Goal: Task Accomplishment & Management: Manage account settings

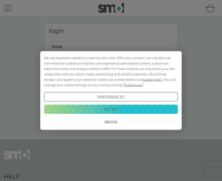
click at [106, 126] on button "Decline" at bounding box center [111, 121] width 134 height 9
click at [67, 47] on div "We use essential cookies to make our site work. With your consent, we may also …" at bounding box center [111, 90] width 222 height 181
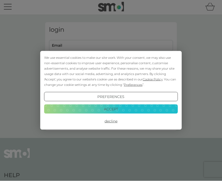
click at [113, 124] on button "Decline" at bounding box center [111, 121] width 134 height 9
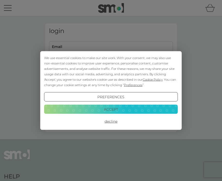
scroll to position [1, 0]
click at [113, 124] on button "Decline" at bounding box center [111, 121] width 134 height 9
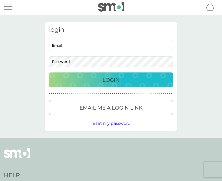
click at [65, 49] on input "Email" at bounding box center [111, 45] width 124 height 11
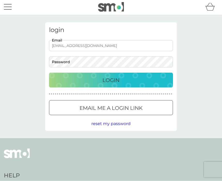
type input "pwinder123@gmail.com"
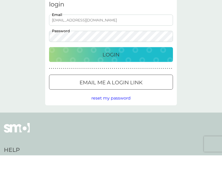
click at [113, 76] on p "Login" at bounding box center [111, 80] width 17 height 8
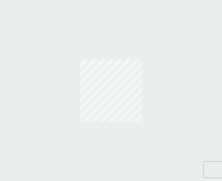
scroll to position [18, 0]
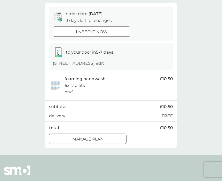
scroll to position [45, 0]
click at [91, 138] on div at bounding box center [88, 138] width 19 height 5
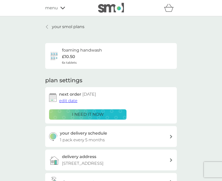
click at [72, 99] on span "edit date" at bounding box center [68, 100] width 18 height 5
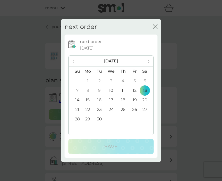
click at [147, 67] on span "›" at bounding box center [146, 61] width 5 height 11
click at [128, 115] on td "20" at bounding box center [123, 110] width 12 height 10
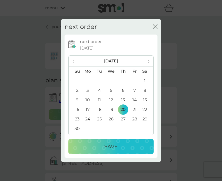
click at [123, 151] on div "Save" at bounding box center [111, 147] width 75 height 8
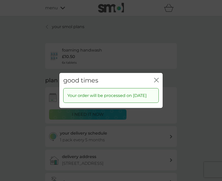
click at [157, 83] on icon "close" at bounding box center [156, 80] width 5 height 5
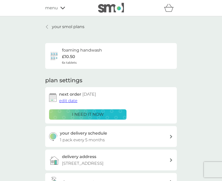
click at [54, 29] on p "your smol plans" at bounding box center [68, 27] width 33 height 7
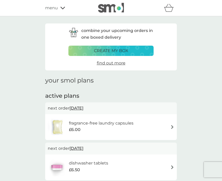
click at [83, 108] on span "15 Sep 2025" at bounding box center [77, 108] width 14 height 10
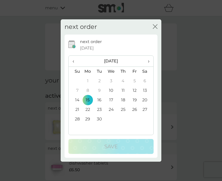
click at [90, 115] on td "22" at bounding box center [88, 110] width 12 height 10
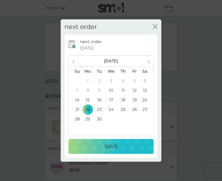
click at [116, 151] on p "Save" at bounding box center [110, 147] width 13 height 8
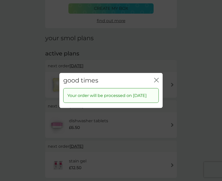
scroll to position [42, 0]
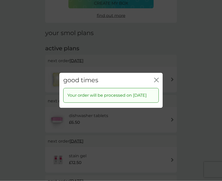
click at [156, 82] on icon "close" at bounding box center [156, 80] width 2 height 4
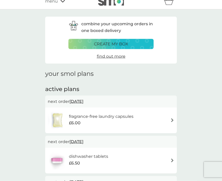
scroll to position [0, 0]
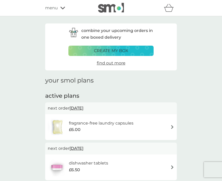
click at [58, 8] on span "menu" at bounding box center [51, 8] width 13 height 7
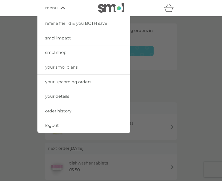
click at [60, 124] on link "logout" at bounding box center [83, 126] width 93 height 14
